Goal: Check status: Check status

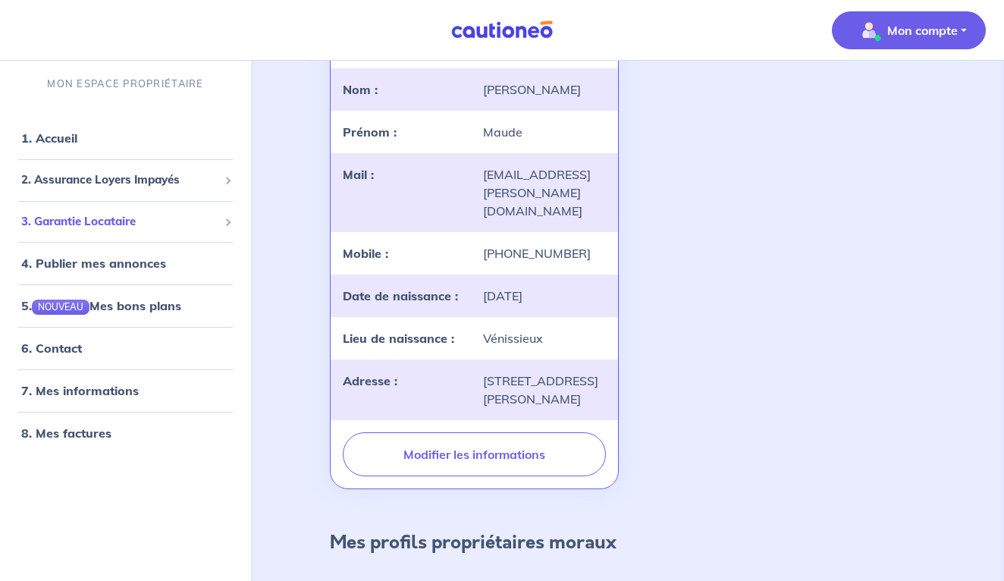
click at [118, 217] on span "3. Garantie Locataire" at bounding box center [119, 220] width 197 height 17
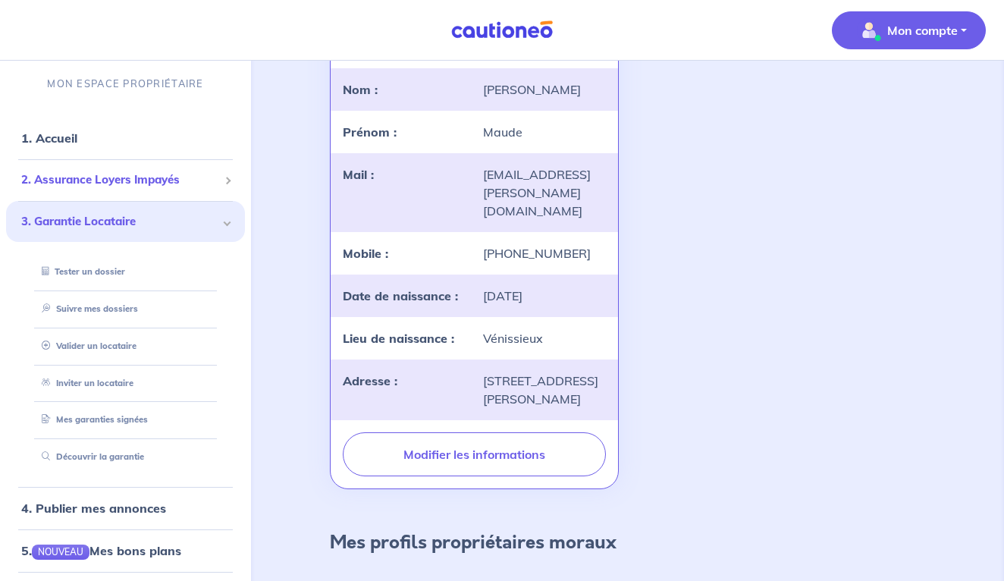
click at [147, 180] on span "2. Assurance Loyers Impayés" at bounding box center [119, 179] width 197 height 17
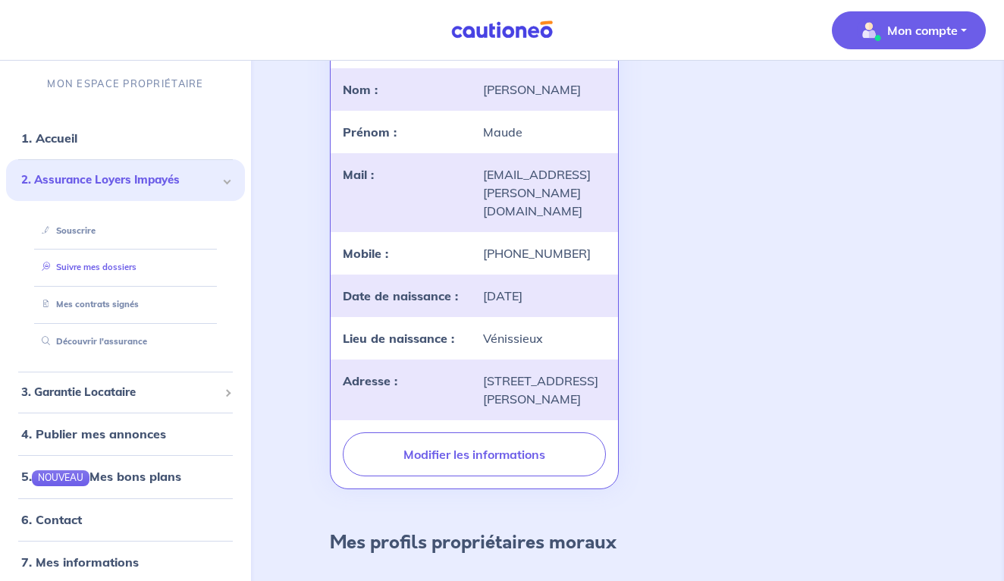
click at [127, 262] on link "Suivre mes dossiers" at bounding box center [86, 267] width 101 height 11
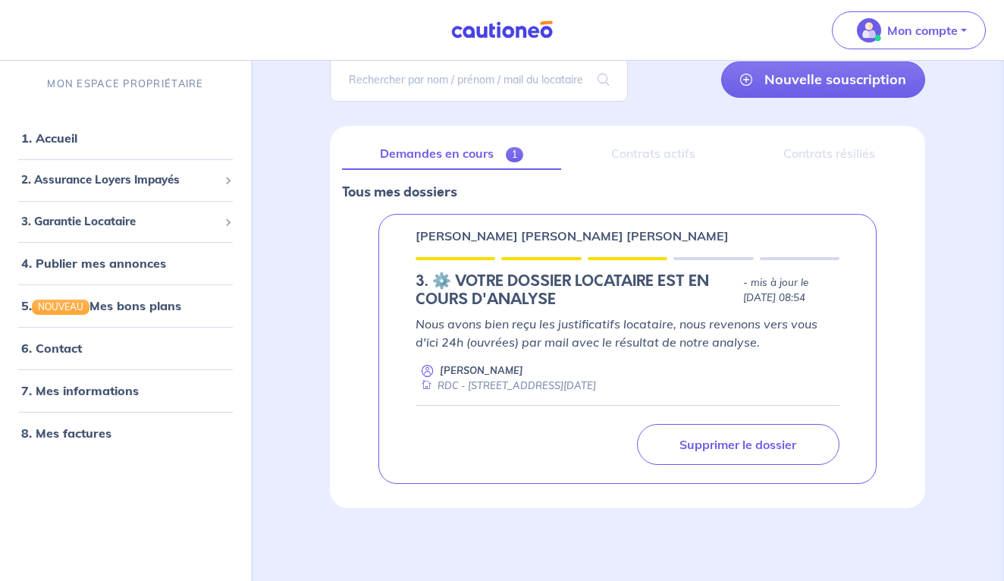
scroll to position [119, 0]
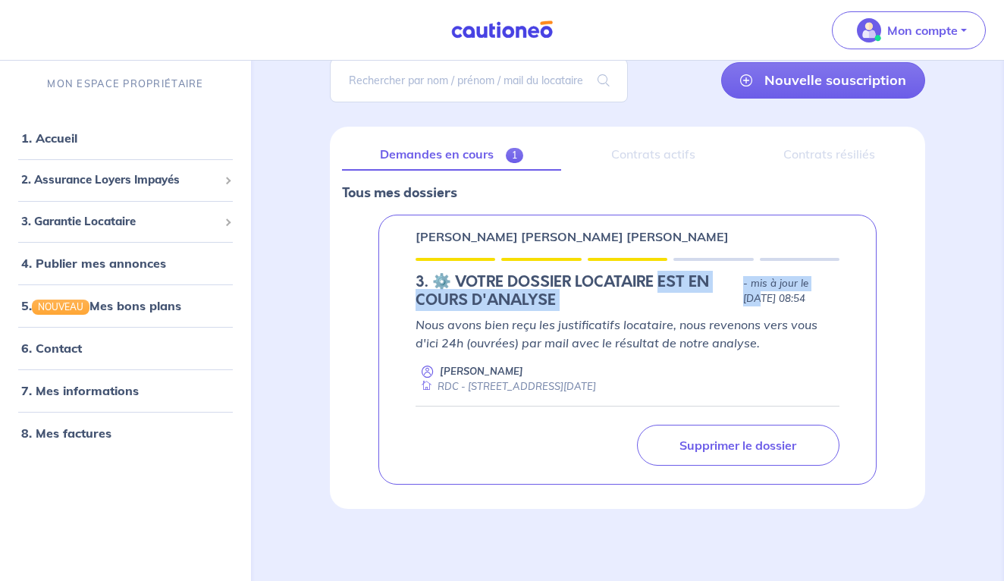
drag, startPoint x: 655, startPoint y: 277, endPoint x: 811, endPoint y: 283, distance: 156.3
click at [811, 283] on div "3.︎ ⚙️ VOTRE DOSSIER LOCATAIRE EST EN COURS D'ANALYSE - mis à jour le [DATE] 08…" at bounding box center [628, 291] width 424 height 36
click at [811, 283] on p "- mis à jour le [DATE] 08:54" at bounding box center [791, 291] width 96 height 30
drag, startPoint x: 450, startPoint y: 297, endPoint x: 607, endPoint y: 297, distance: 157.0
click at [604, 297] on h5 "3.︎ ⚙️ VOTRE DOSSIER LOCATAIRE EST EN COURS D'ANALYSE" at bounding box center [577, 291] width 322 height 36
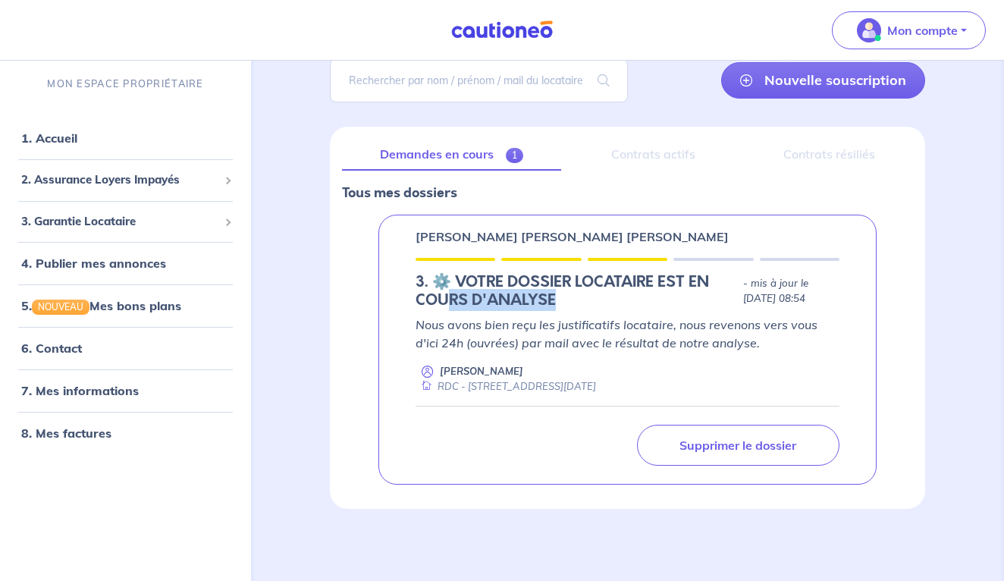
click at [607, 297] on h5 "3.︎ ⚙️ VOTRE DOSSIER LOCATAIRE EST EN COURS D'ANALYSE" at bounding box center [577, 291] width 322 height 36
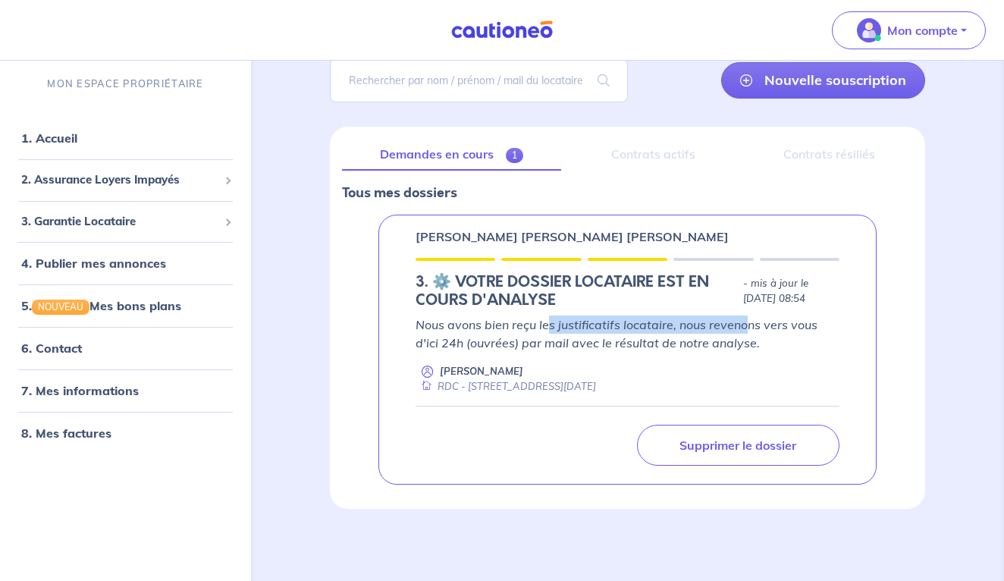
drag, startPoint x: 548, startPoint y: 321, endPoint x: 749, endPoint y: 325, distance: 201.8
click at [749, 325] on p "Nous avons bien reçu les justificatifs locataire, nous revenons vers vous d'ici…" at bounding box center [628, 333] width 424 height 36
drag, startPoint x: 692, startPoint y: 325, endPoint x: 846, endPoint y: 325, distance: 154.0
click at [846, 325] on div "[PERSON_NAME] [PERSON_NAME] [PERSON_NAME] 3.︎ ⚙️ VOTRE DOSSIER LOCATAIRE EST EN…" at bounding box center [627, 350] width 498 height 270
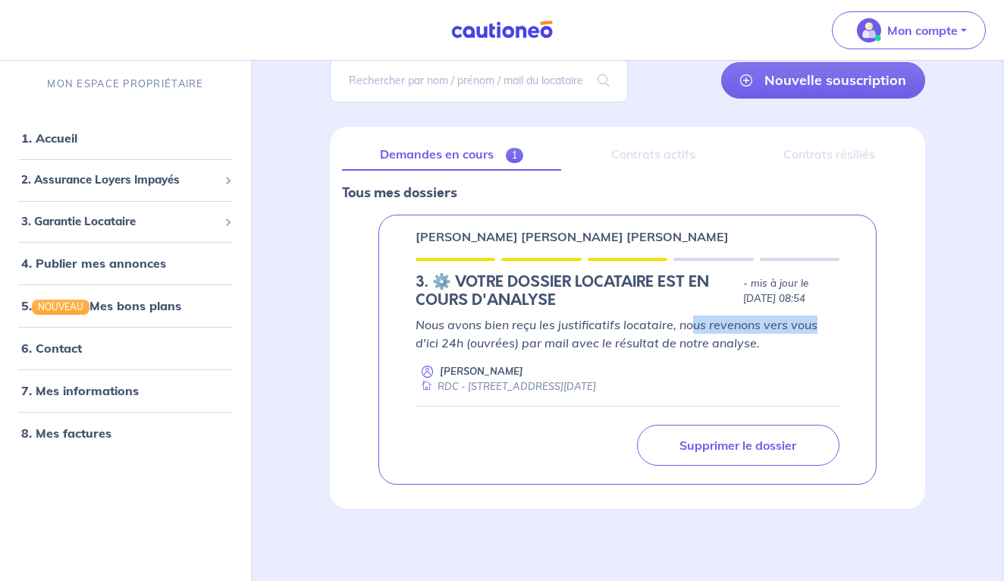
click at [846, 325] on div "[PERSON_NAME] [PERSON_NAME] [PERSON_NAME] 3.︎ ⚙️ VOTRE DOSSIER LOCATAIRE EST EN…" at bounding box center [627, 350] width 498 height 270
drag, startPoint x: 541, startPoint y: 347, endPoint x: 742, endPoint y: 347, distance: 200.2
click at [742, 347] on p "Nous avons bien reçu les justificatifs locataire, nous revenons vers vous d'ici…" at bounding box center [628, 333] width 424 height 36
drag, startPoint x: 598, startPoint y: 338, endPoint x: 783, endPoint y: 338, distance: 184.3
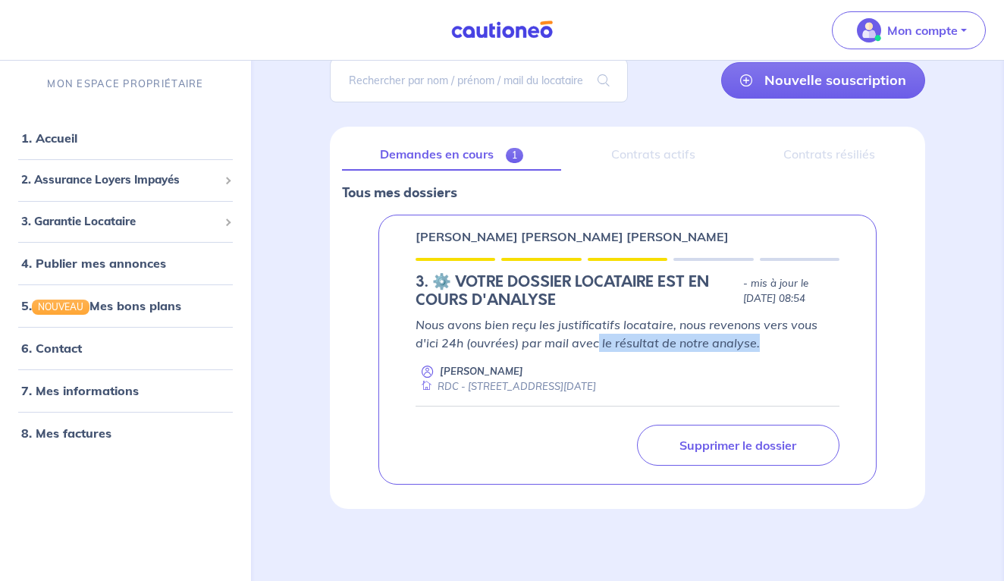
click at [783, 338] on p "Nous avons bien reçu les justificatifs locataire, nous revenons vers vous d'ici…" at bounding box center [628, 333] width 424 height 36
drag, startPoint x: 473, startPoint y: 368, endPoint x: 539, endPoint y: 368, distance: 66.0
click at [539, 368] on div "[PERSON_NAME] RDC - [STREET_ADDRESS][DATE]" at bounding box center [628, 379] width 424 height 30
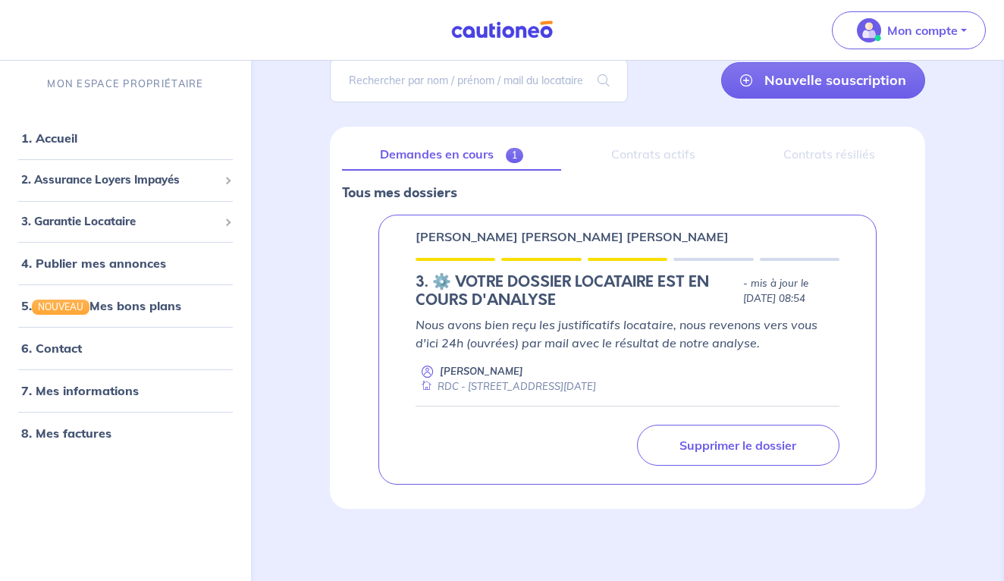
click at [651, 151] on div "Contrats actifs" at bounding box center [653, 155] width 160 height 32
click at [843, 159] on div "Contrats résiliés" at bounding box center [829, 155] width 168 height 32
click at [435, 162] on link "Demandes en cours 1" at bounding box center [451, 155] width 219 height 32
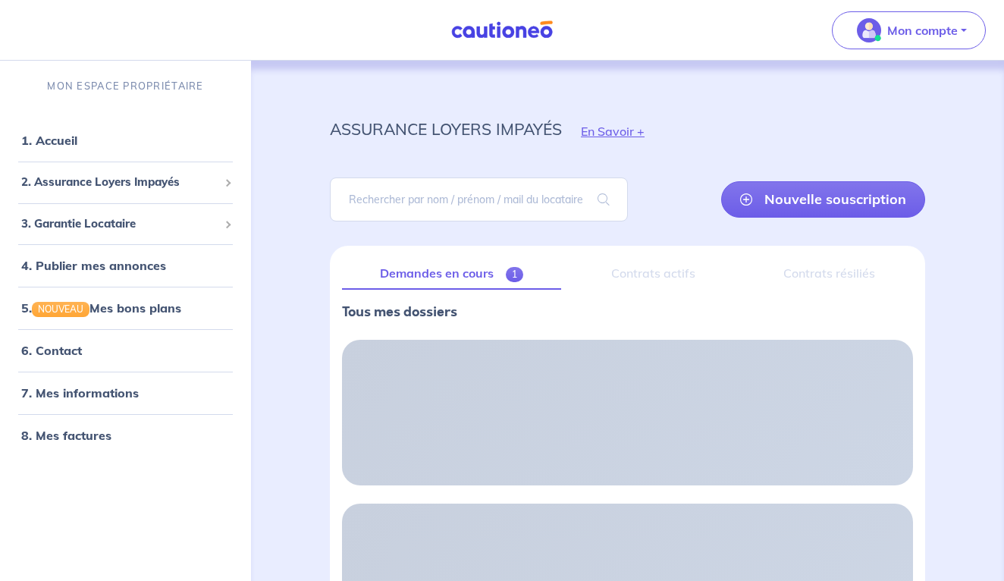
scroll to position [61, 0]
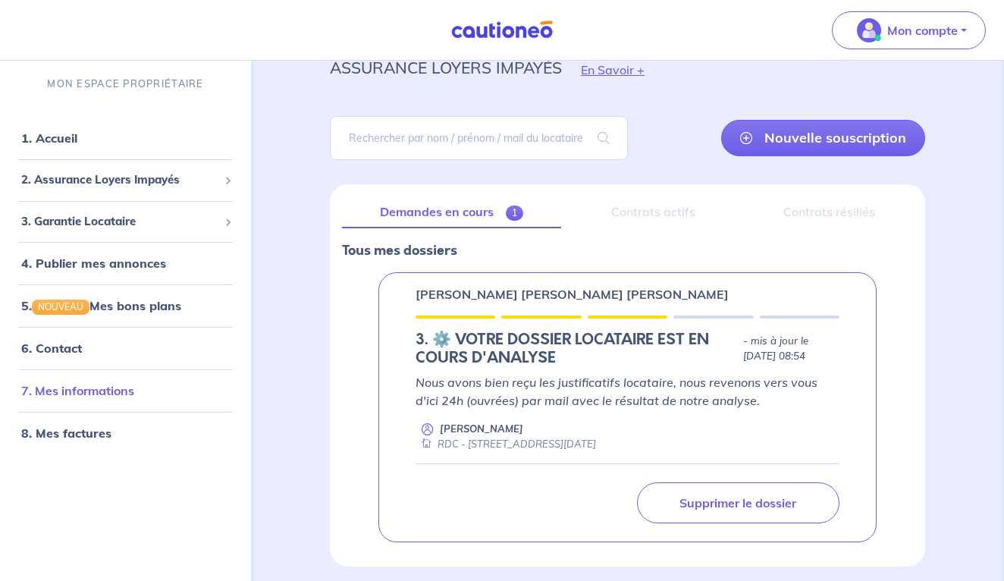
click at [102, 390] on link "7. Mes informations" at bounding box center [77, 390] width 113 height 15
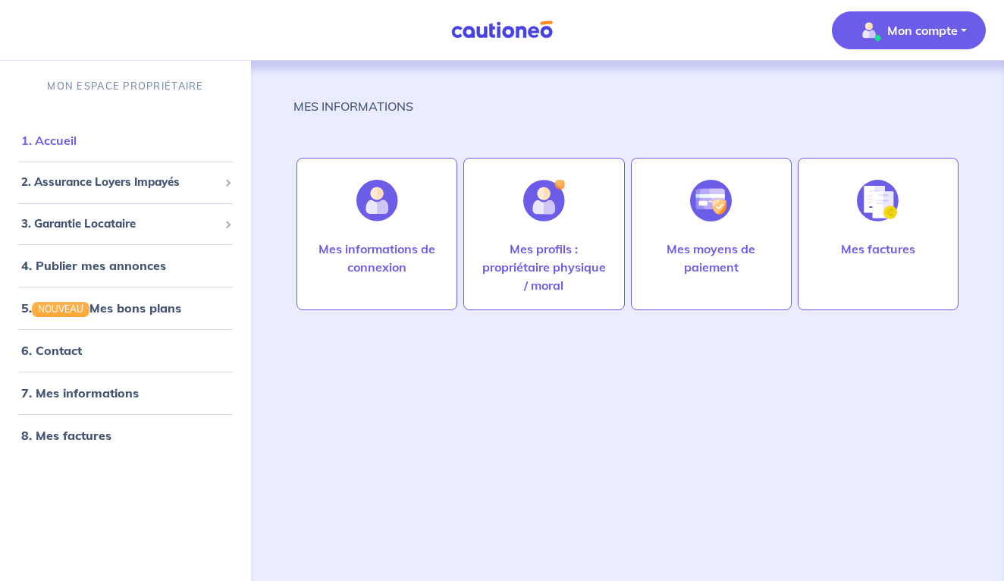
click at [55, 139] on link "1. Accueil" at bounding box center [48, 140] width 55 height 15
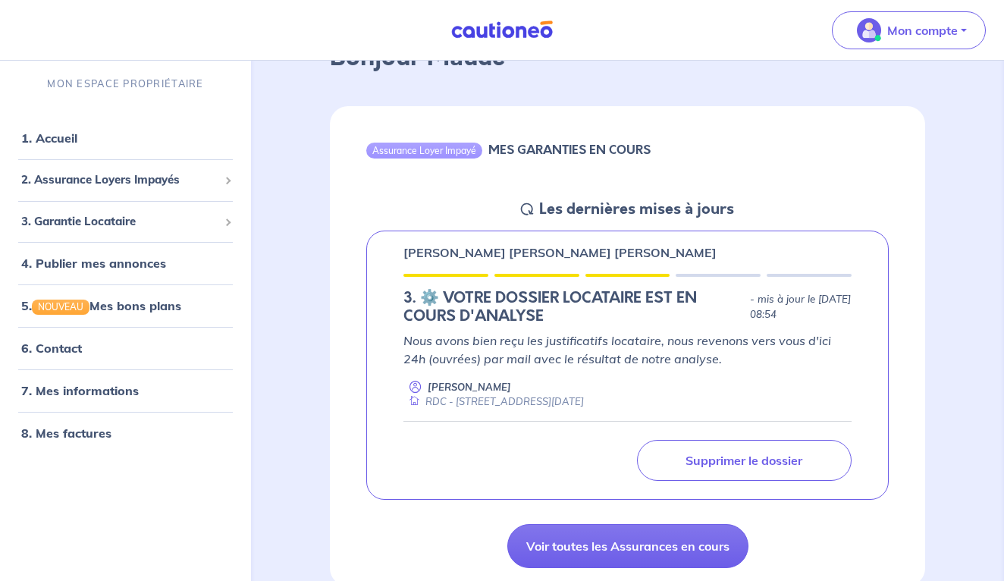
scroll to position [106, 0]
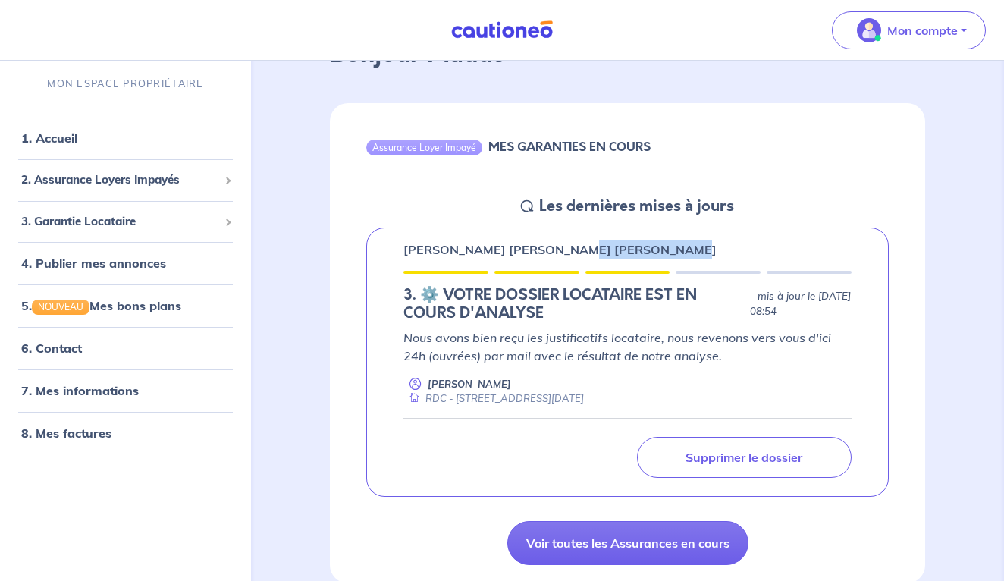
drag, startPoint x: 563, startPoint y: 249, endPoint x: 749, endPoint y: 249, distance: 185.8
click at [749, 249] on div "[PERSON_NAME] [PERSON_NAME] [PERSON_NAME]" at bounding box center [627, 249] width 448 height 18
drag, startPoint x: 649, startPoint y: 198, endPoint x: 847, endPoint y: 209, distance: 198.2
click at [847, 209] on div "Assurance Loyer Impayé MES GARANTIES EN COURS Les dernières mises à jours [PERS…" at bounding box center [627, 343] width 595 height 480
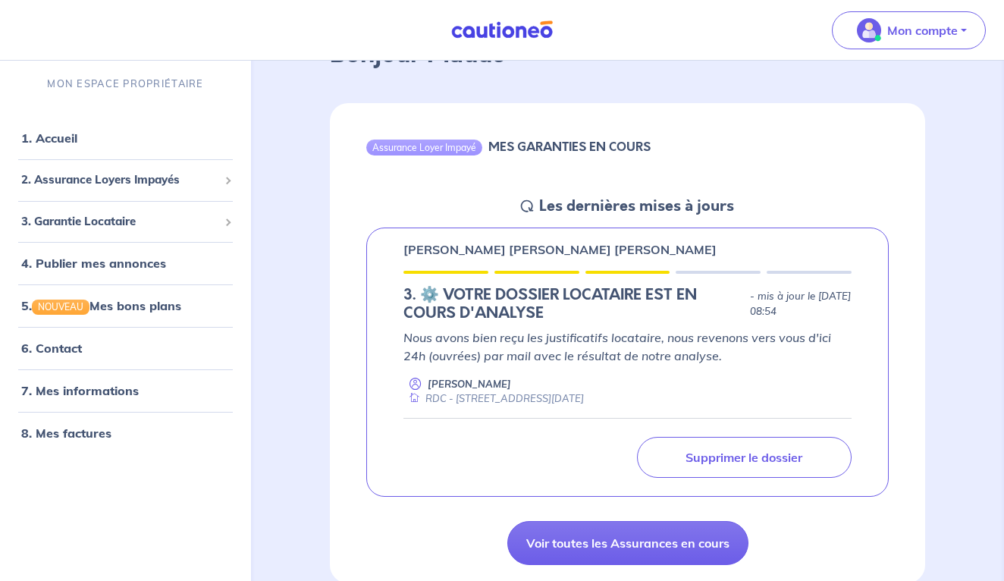
click at [847, 209] on div "Assurance Loyer Impayé MES GARANTIES EN COURS Les dernières mises à jours [PERS…" at bounding box center [627, 343] width 595 height 480
drag, startPoint x: 579, startPoint y: 149, endPoint x: 794, endPoint y: 183, distance: 218.0
click at [794, 183] on div "Assurance Loyer Impayé MES GARANTIES EN COURS" at bounding box center [627, 149] width 595 height 93
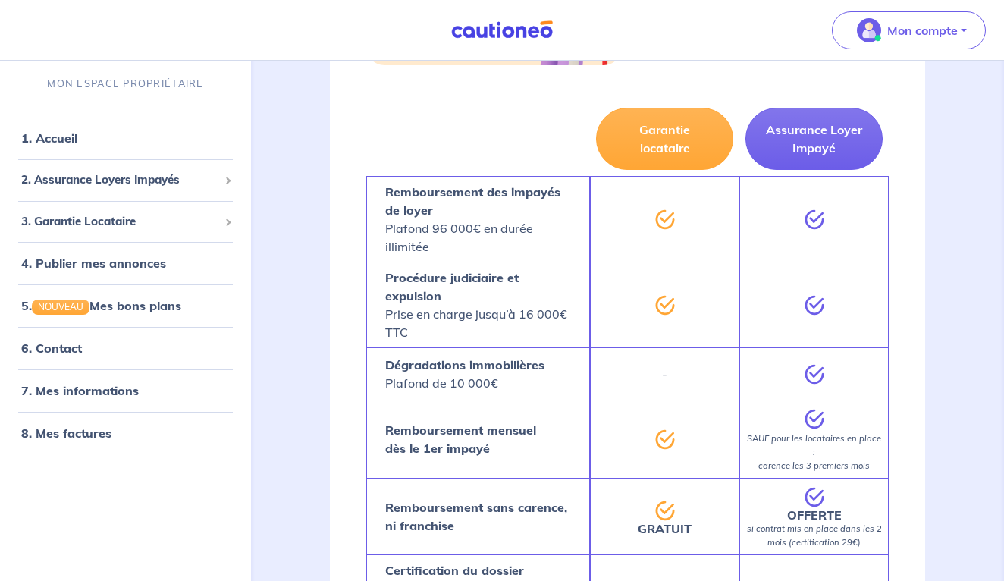
scroll to position [1043, 0]
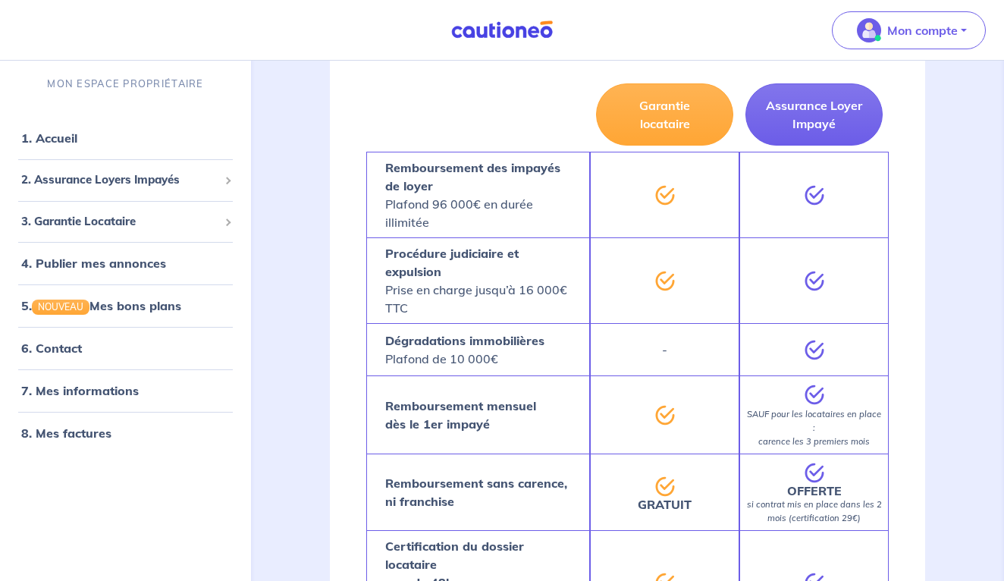
drag, startPoint x: 791, startPoint y: 446, endPoint x: 889, endPoint y: 446, distance: 97.8
click at [889, 446] on div "Garantie locataire Assurance Loyer Impayé Remboursement des impayés de loyer Pl…" at bounding box center [627, 473] width 595 height 793
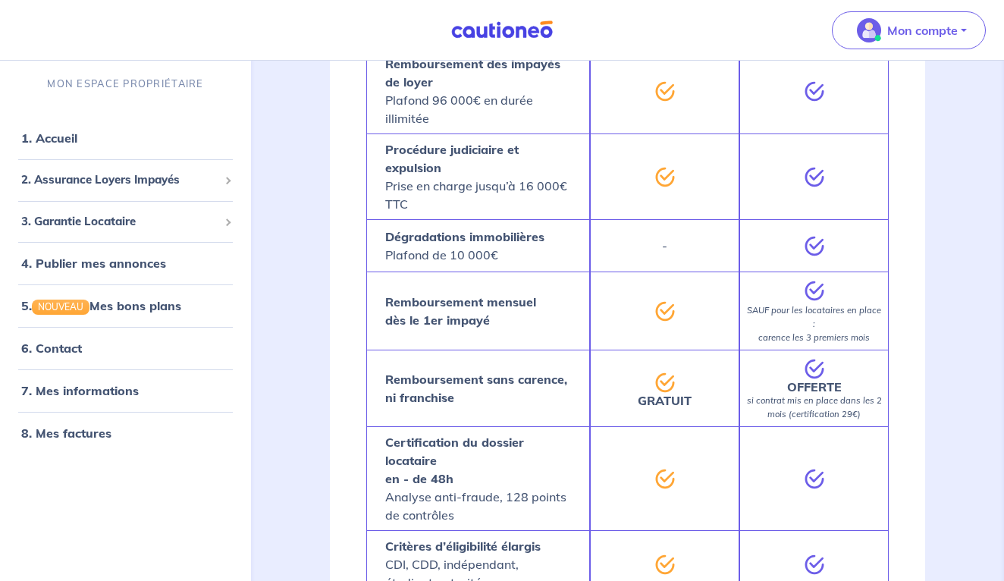
scroll to position [1149, 0]
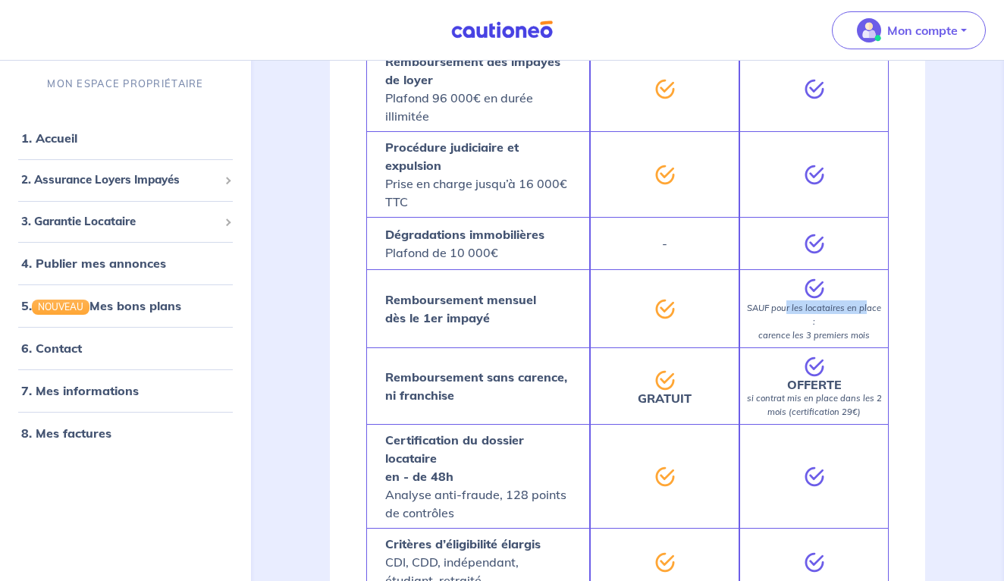
drag, startPoint x: 786, startPoint y: 305, endPoint x: 870, endPoint y: 305, distance: 84.2
click at [870, 305] on em "SAUF pour les locataires en place : carence les 3 premiers mois" at bounding box center [814, 322] width 134 height 38
drag, startPoint x: 769, startPoint y: 381, endPoint x: 836, endPoint y: 385, distance: 66.8
click at [835, 385] on p "OFFERTE si contrat mis en place dans les 2 mois (certification 29€)" at bounding box center [814, 397] width 136 height 39
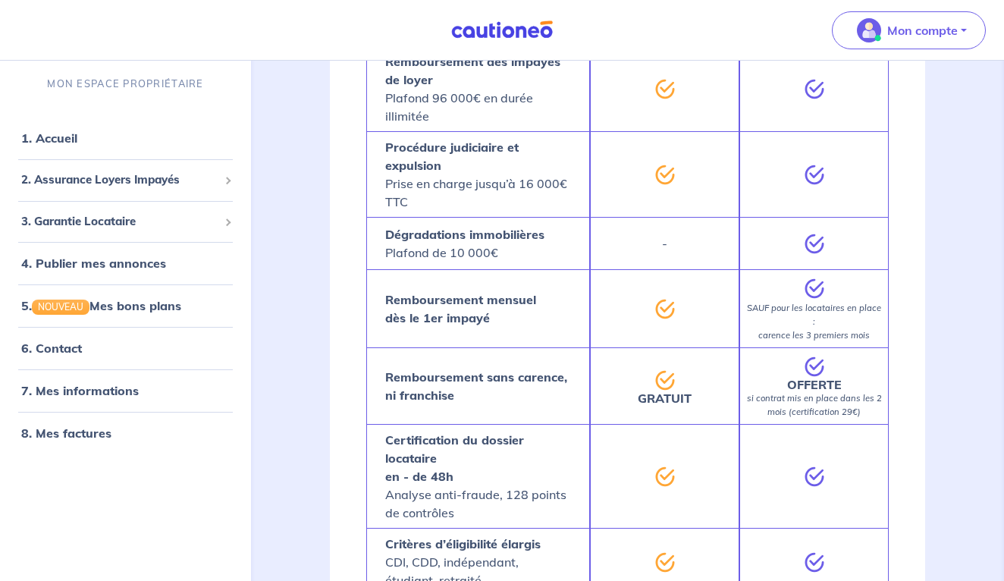
click at [936, 321] on div "2 Garanties pour protéger vos loyers : Garantie locataire Protégez-vous des imp…" at bounding box center [627, 151] width 668 height 1223
drag, startPoint x: 773, startPoint y: 398, endPoint x: 862, endPoint y: 398, distance: 88.7
click at [861, 398] on em "si contrat mis en place dans les 2 mois (certification 29€)" at bounding box center [814, 405] width 135 height 24
click at [865, 405] on p "OFFERTE si contrat mis en place dans les 2 mois (certification 29€)" at bounding box center [814, 397] width 136 height 39
drag, startPoint x: 821, startPoint y: 405, endPoint x: 855, endPoint y: 405, distance: 34.1
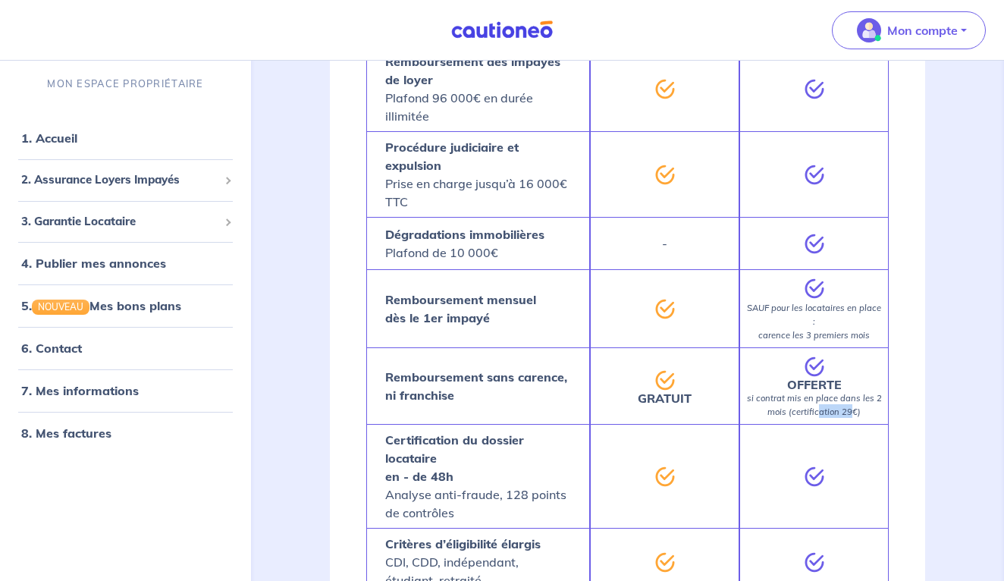
click at [855, 405] on em "si contrat mis en place dans les 2 mois (certification 29€)" at bounding box center [814, 405] width 135 height 24
drag, startPoint x: 767, startPoint y: 405, endPoint x: 859, endPoint y: 405, distance: 92.5
click at [859, 405] on p "OFFERTE si contrat mis en place dans les 2 mois (certification 29€)" at bounding box center [814, 397] width 136 height 39
click at [859, 405] on em "si contrat mis en place dans les 2 mois (certification 29€)" at bounding box center [814, 405] width 135 height 24
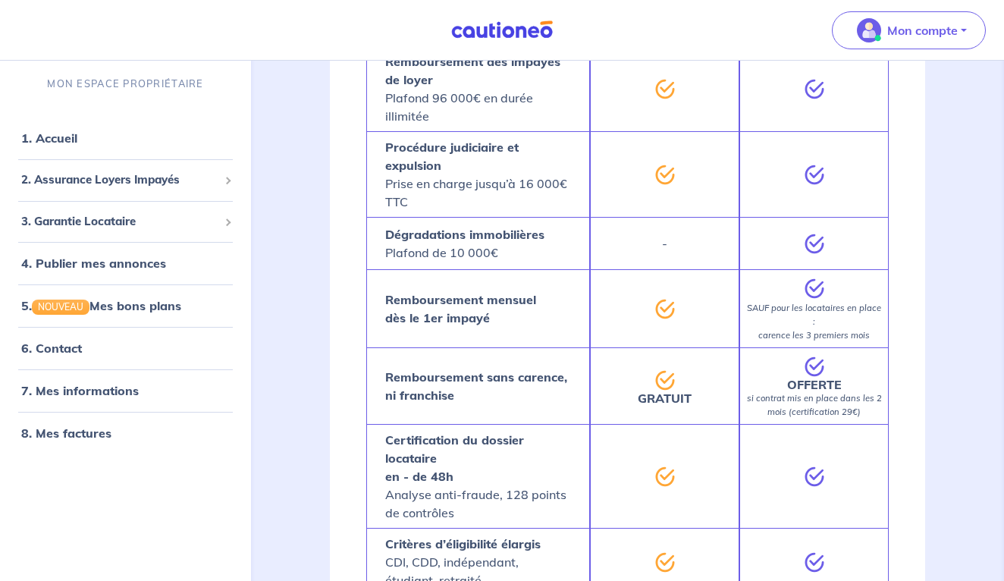
click at [958, 365] on div "2 Garanties pour protéger vos loyers : Garantie locataire Protégez-vous des imp…" at bounding box center [627, 151] width 668 height 1223
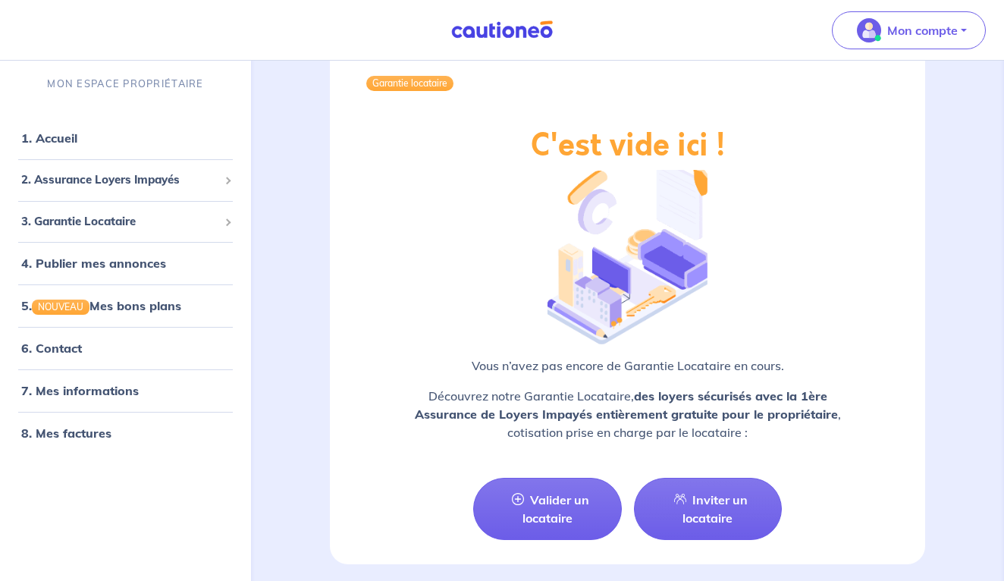
scroll to position [1923, 0]
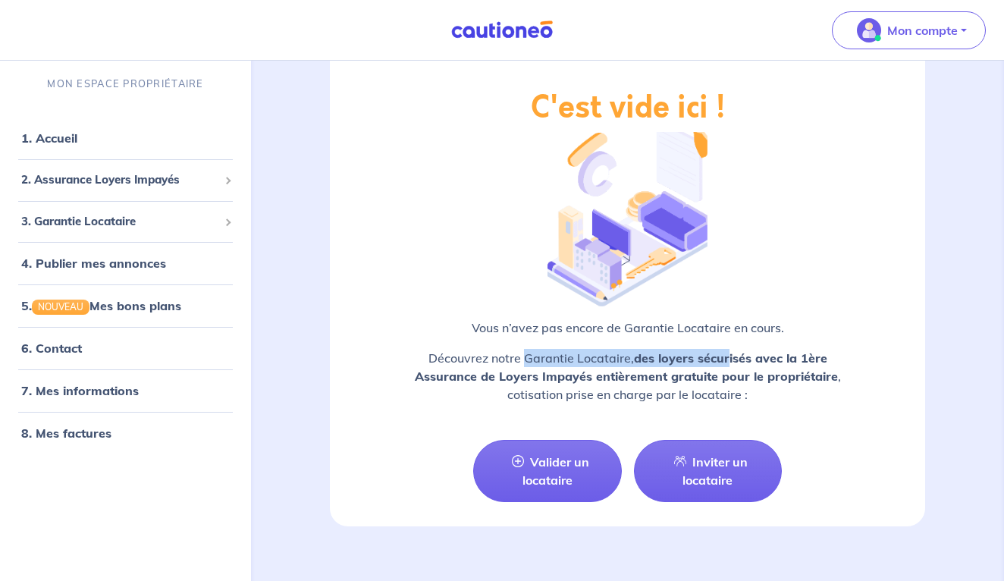
drag, startPoint x: 529, startPoint y: 351, endPoint x: 761, endPoint y: 362, distance: 231.6
click at [761, 363] on p "Découvrez notre Garantie Locataire, des loyers sécurisés avec la 1ère Assurance…" at bounding box center [627, 376] width 523 height 55
click at [761, 362] on strong "des loyers sécurisés avec la 1ère Assurance de Loyers Impayés entièrement gratu…" at bounding box center [626, 366] width 423 height 33
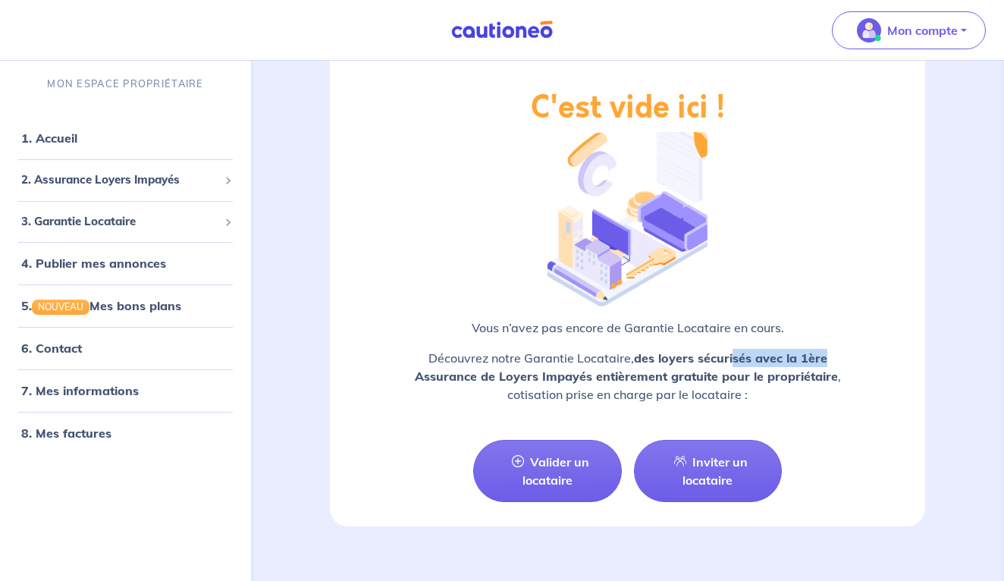
drag, startPoint x: 733, startPoint y: 359, endPoint x: 905, endPoint y: 360, distance: 172.2
click at [902, 360] on div "C'est vide ici ! Vous n’avez pas encore de Garantie Locataire en cours. Découvr…" at bounding box center [627, 252] width 595 height 326
click at [905, 360] on div "C'est vide ici ! Vous n’avez pas encore de Garantie Locataire en cours. Découvr…" at bounding box center [627, 252] width 595 height 326
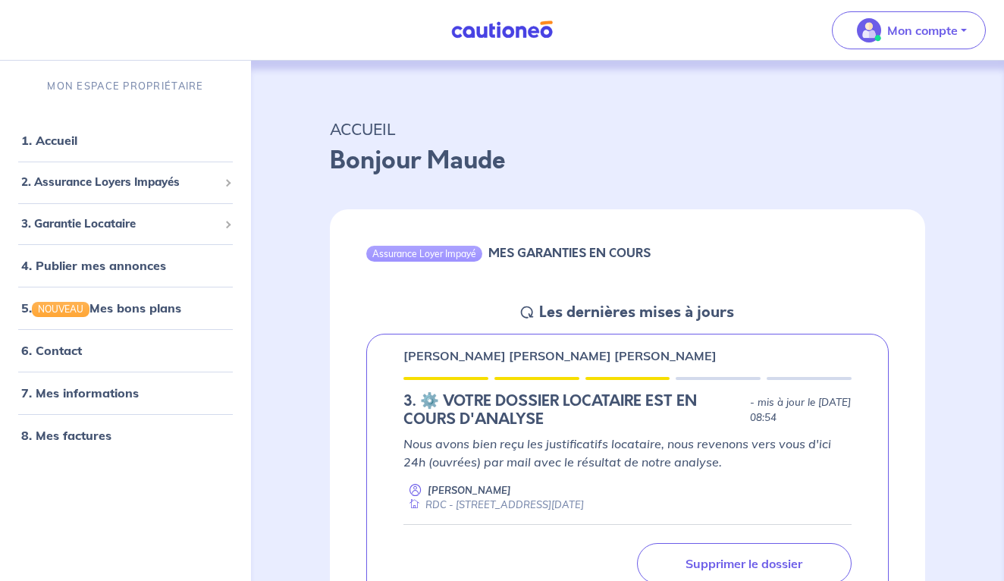
scroll to position [0, 0]
